Goal: Find specific page/section: Find specific page/section

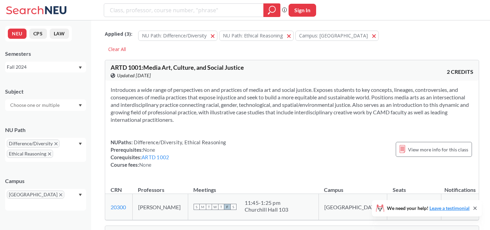
click at [56, 145] on icon "X to remove pill" at bounding box center [55, 143] width 3 height 3
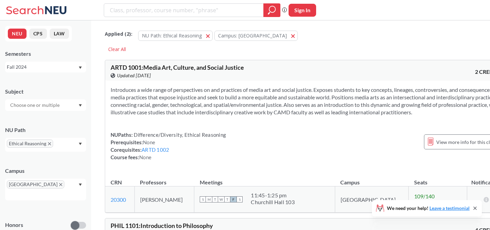
click at [49, 145] on icon "X to remove pill" at bounding box center [49, 143] width 3 height 3
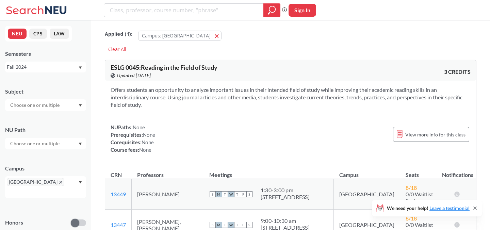
click at [61, 143] on input "text" at bounding box center [35, 143] width 57 height 8
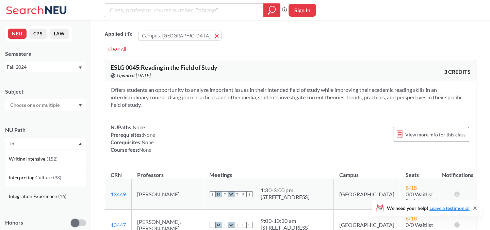
type input "int"
click at [53, 196] on span "Integration Experience" at bounding box center [33, 196] width 49 height 7
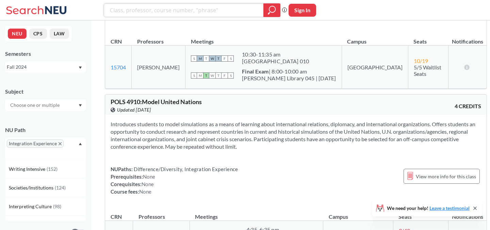
scroll to position [2499, 0]
click at [475, 207] on icon at bounding box center [474, 207] width 5 height 5
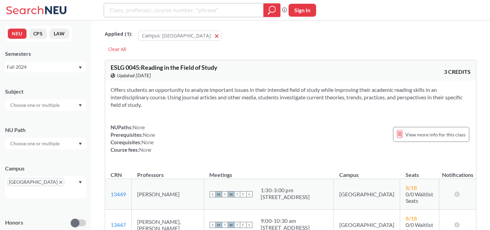
click at [138, 12] on input "search" at bounding box center [183, 10] width 149 height 12
type input "pols"
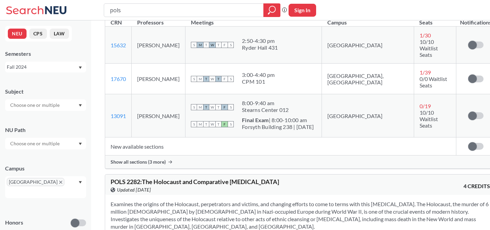
scroll to position [1706, 0]
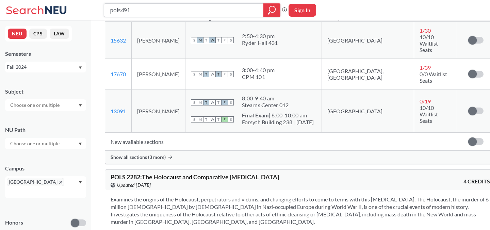
type input "pols4910"
